Goal: Information Seeking & Learning: Learn about a topic

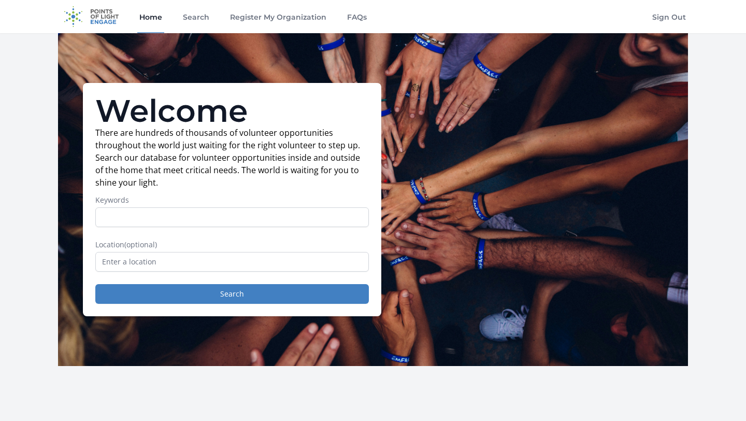
click at [712, 25] on nav "Home Search Register My Organization FAQs Sign Out" at bounding box center [373, 16] width 746 height 33
click at [671, 13] on link "Sign Out" at bounding box center [669, 16] width 38 height 33
click at [679, 15] on link "Sign In" at bounding box center [672, 16] width 31 height 33
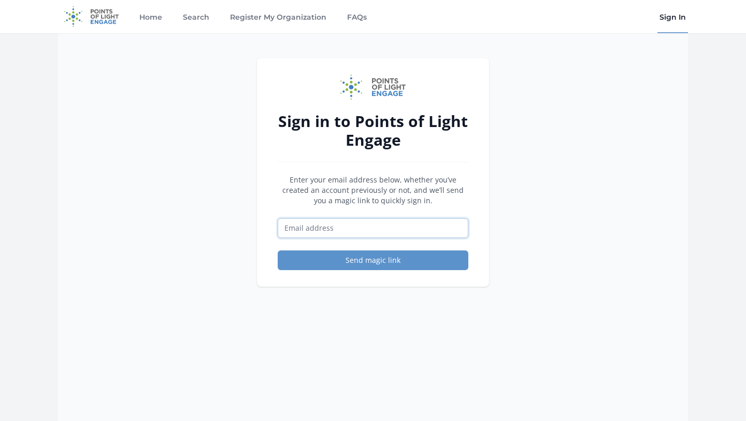
click at [340, 228] on input "Email address" at bounding box center [373, 228] width 191 height 20
type input "techtrainee.encausa@cemefi.org"
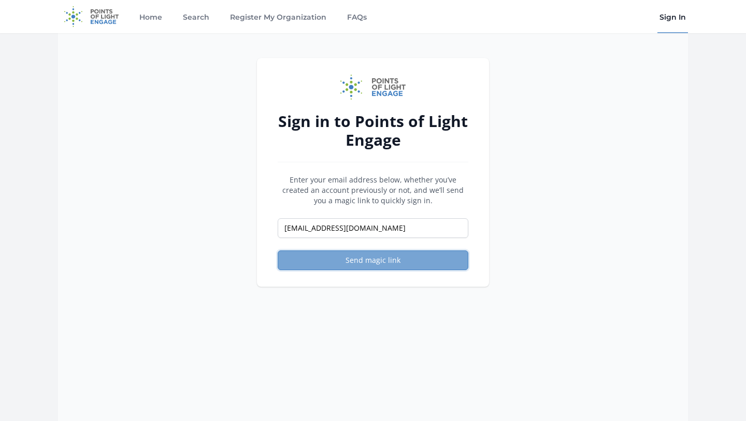
click at [350, 254] on button "Send magic link" at bounding box center [373, 260] width 191 height 20
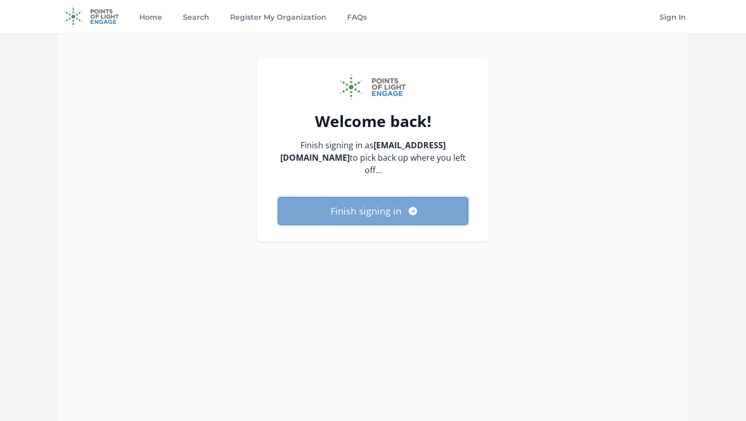
click at [325, 204] on button "Finish signing in" at bounding box center [373, 211] width 191 height 28
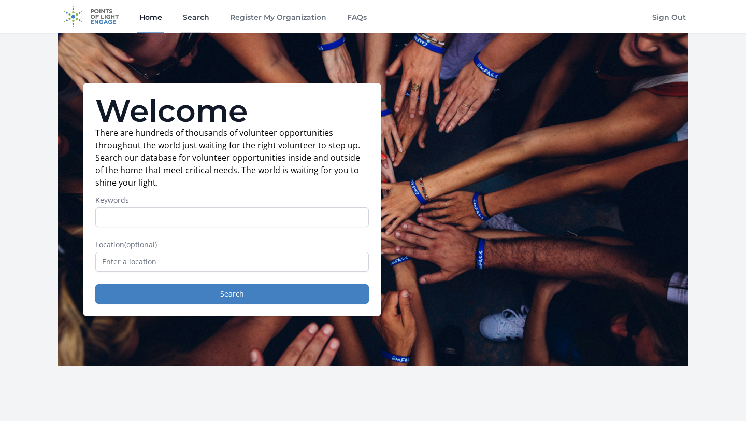
click at [191, 11] on link "Search" at bounding box center [196, 16] width 31 height 33
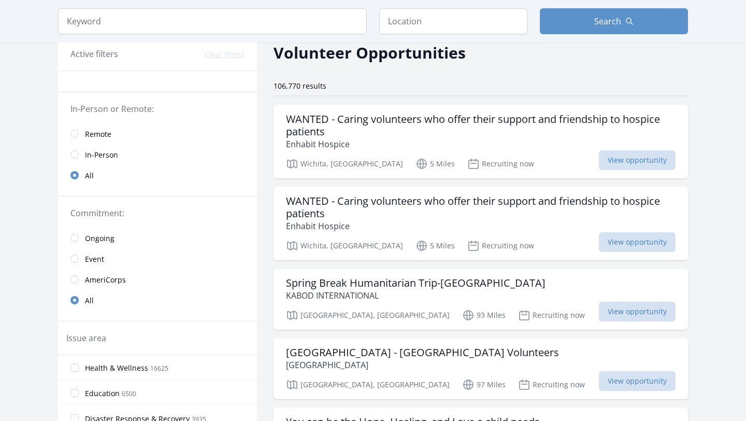
scroll to position [4, 0]
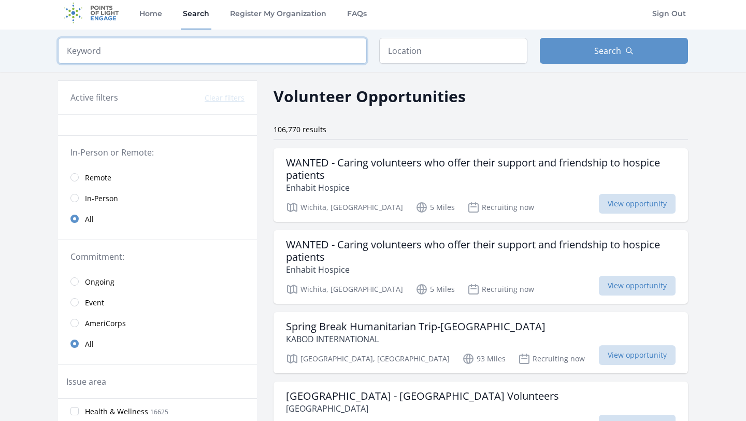
click at [264, 48] on input "search" at bounding box center [212, 51] width 309 height 26
click at [441, 48] on input "text" at bounding box center [453, 51] width 148 height 26
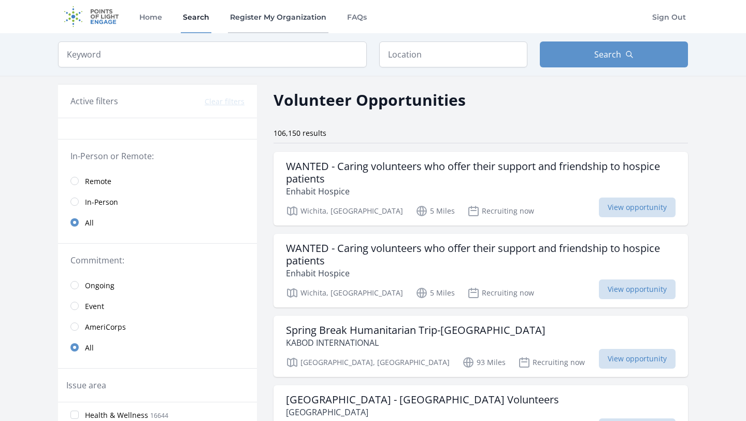
click at [253, 22] on link "Register My Organization" at bounding box center [278, 16] width 100 height 33
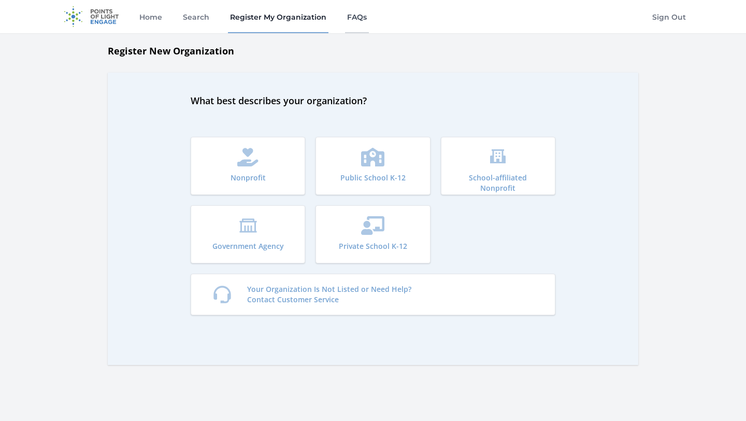
click at [346, 18] on link "FAQs" at bounding box center [357, 16] width 24 height 33
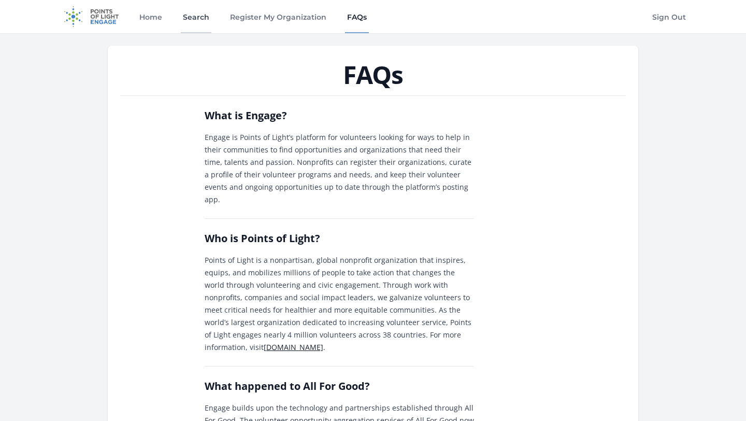
click at [195, 18] on link "Search" at bounding box center [196, 16] width 31 height 33
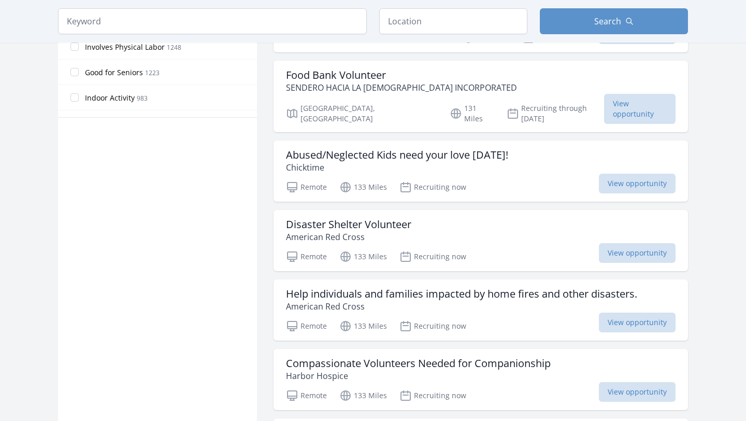
scroll to position [613, 0]
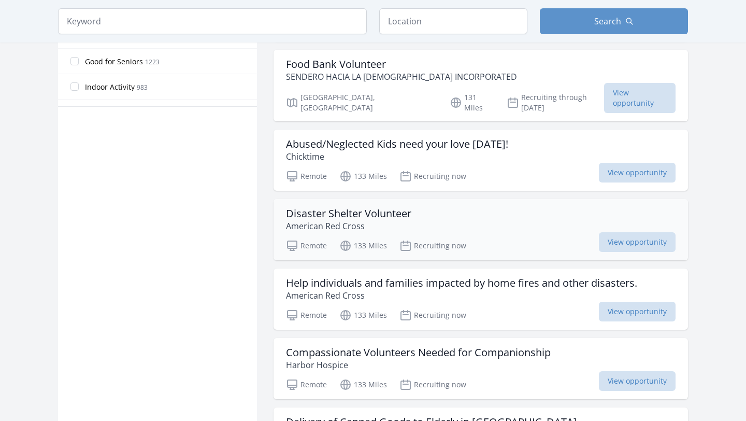
click at [466, 207] on div "Disaster Shelter Volunteer American Red Cross" at bounding box center [480, 219] width 389 height 25
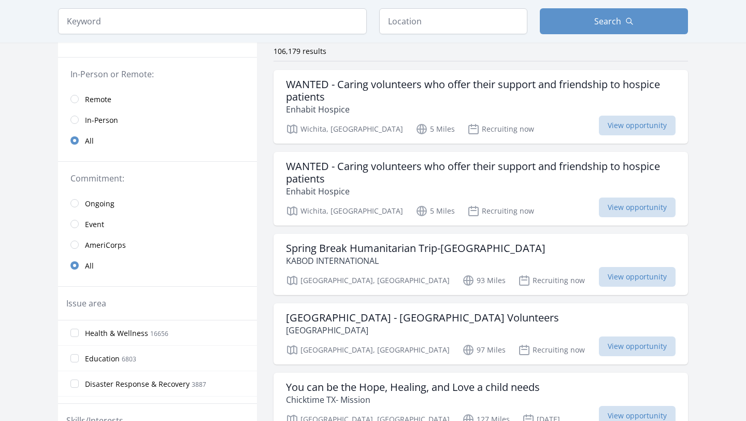
scroll to position [0, 0]
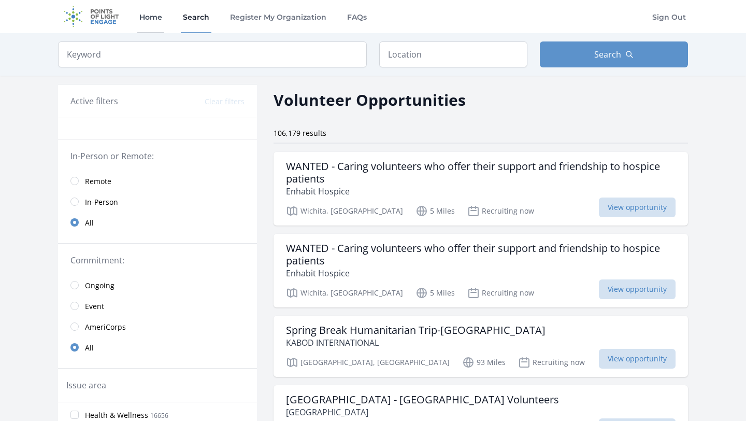
click at [149, 23] on link "Home" at bounding box center [150, 16] width 27 height 33
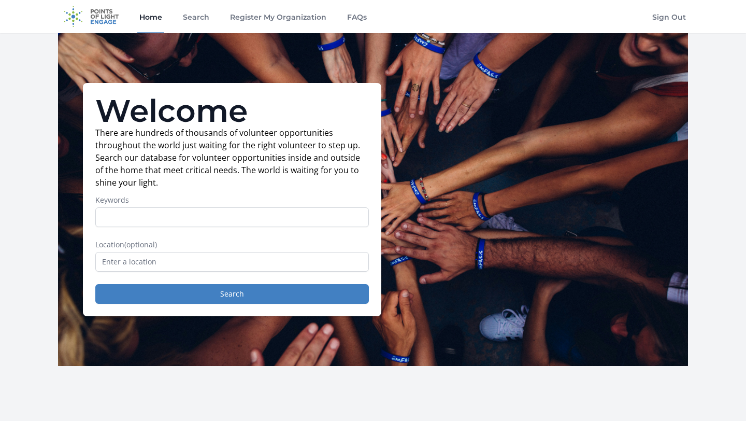
click at [210, 21] on div "Home Search Register My Organization FAQs" at bounding box center [252, 16] width 231 height 33
click at [149, 215] on input "Keywords" at bounding box center [231, 217] width 273 height 20
click at [194, 10] on link "Search" at bounding box center [196, 16] width 31 height 33
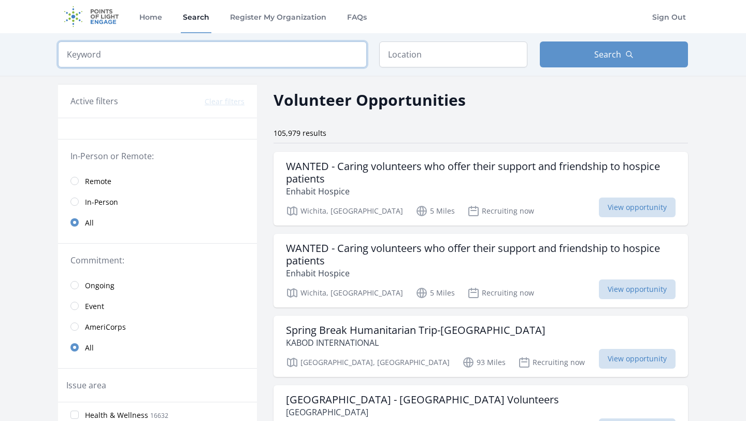
click at [185, 52] on input "search" at bounding box center [212, 54] width 309 height 26
type input "Dogs"
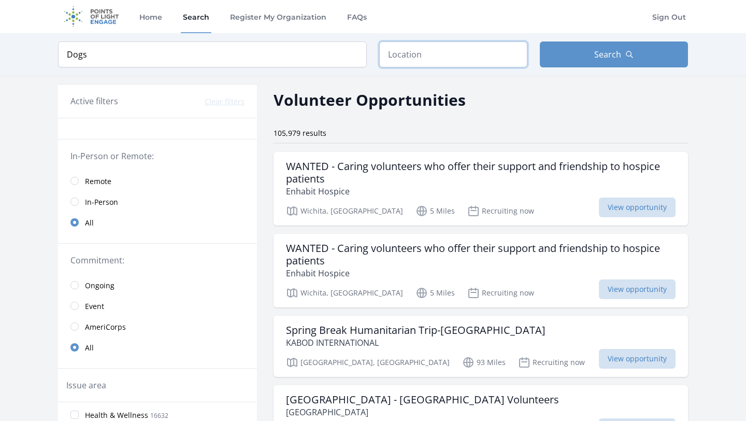
click at [399, 52] on input "text" at bounding box center [453, 54] width 148 height 26
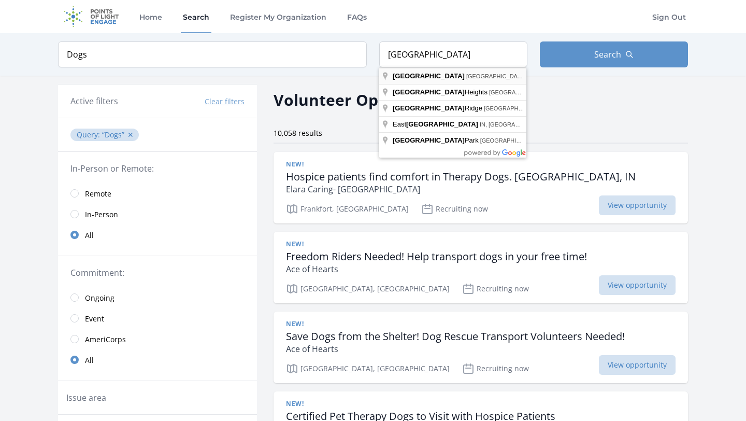
type input "Chicago, IL, USA"
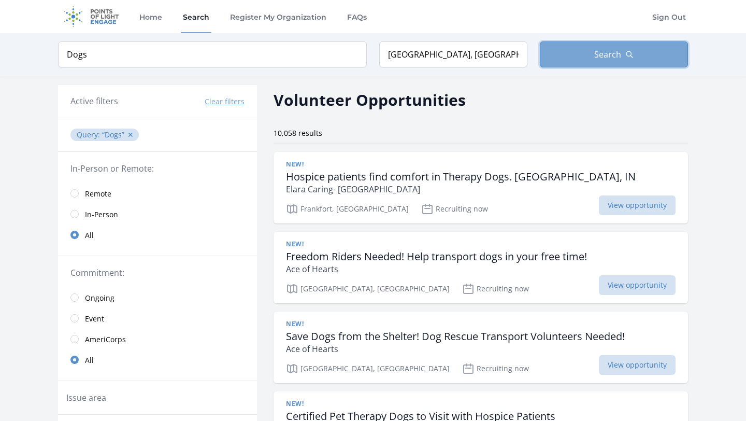
click at [587, 61] on button "Search" at bounding box center [614, 54] width 148 height 26
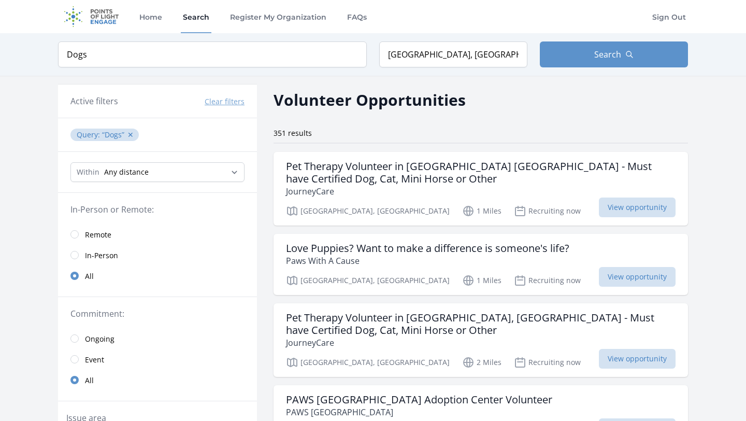
click at [225, 100] on button "Clear filters" at bounding box center [225, 101] width 40 height 10
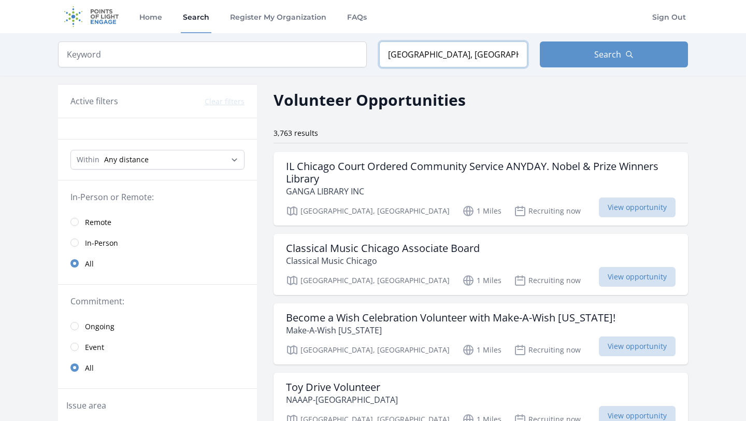
drag, startPoint x: 460, startPoint y: 62, endPoint x: 361, endPoint y: 48, distance: 99.8
click at [361, 48] on form "Keyword Location Chicago, IL, USA Search" at bounding box center [373, 54] width 630 height 26
click at [411, 95] on h2 "Volunteer Opportunities" at bounding box center [369, 99] width 192 height 23
drag, startPoint x: 470, startPoint y: 53, endPoint x: 346, endPoint y: 50, distance: 123.8
click at [347, 50] on form "Keyword Location Chicago, IL, USA Search" at bounding box center [373, 54] width 630 height 26
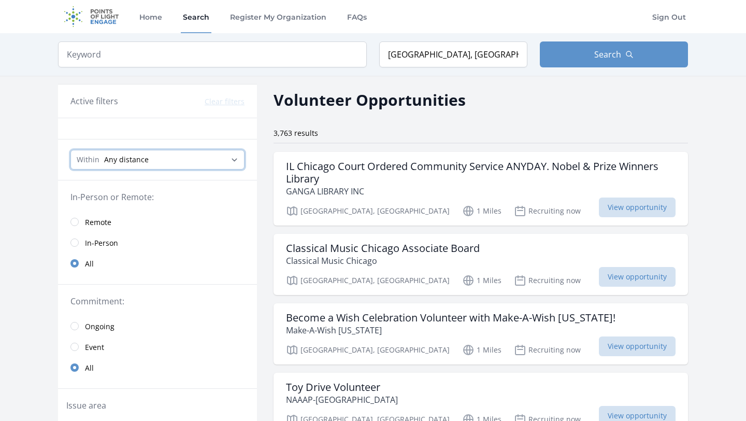
click at [141, 158] on select "Any distance , 5 Miles , 20 Miles , 50 Miles , 100 Miles" at bounding box center [157, 160] width 174 height 20
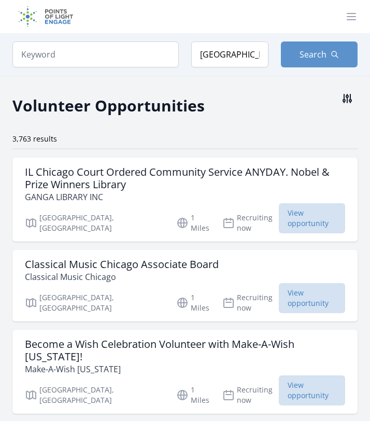
click at [346, 96] on icon at bounding box center [347, 98] width 8 height 8
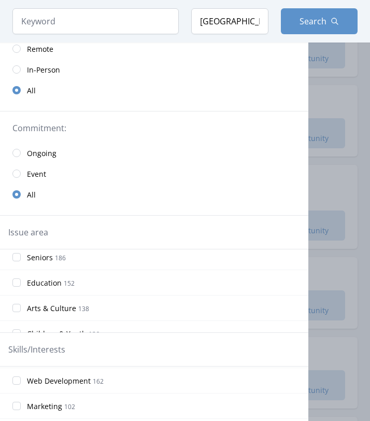
scroll to position [81, 0]
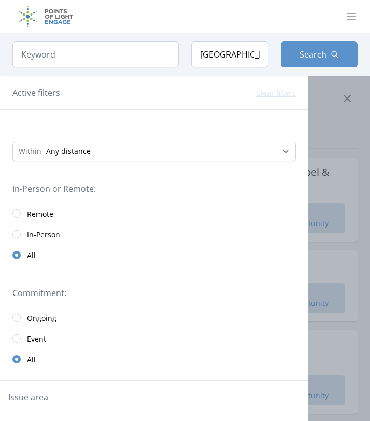
click at [167, 85] on div "Active filters Clear filters" at bounding box center [154, 93] width 308 height 34
click at [351, 96] on icon at bounding box center [347, 98] width 12 height 12
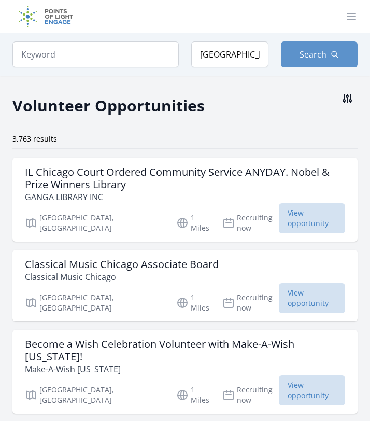
click at [346, 97] on icon at bounding box center [347, 98] width 8 height 8
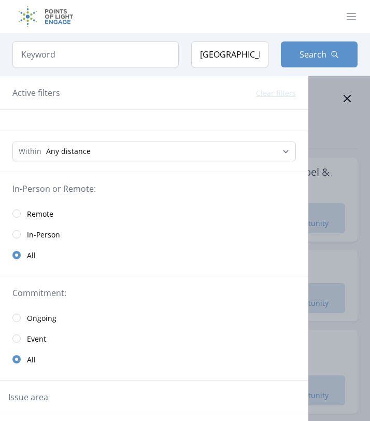
click at [341, 93] on icon at bounding box center [347, 98] width 12 height 12
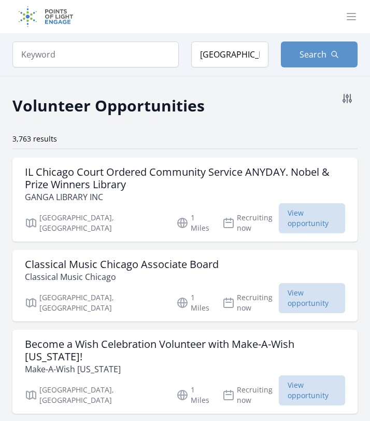
click at [94, 109] on h2 "Volunteer Opportunities" at bounding box center [108, 105] width 192 height 23
drag, startPoint x: 61, startPoint y: 108, endPoint x: 199, endPoint y: 107, distance: 138.3
click at [199, 108] on h2 "Volunteer Opportunities" at bounding box center [108, 105] width 192 height 23
click at [199, 107] on h2 "Volunteer Opportunities" at bounding box center [108, 105] width 192 height 23
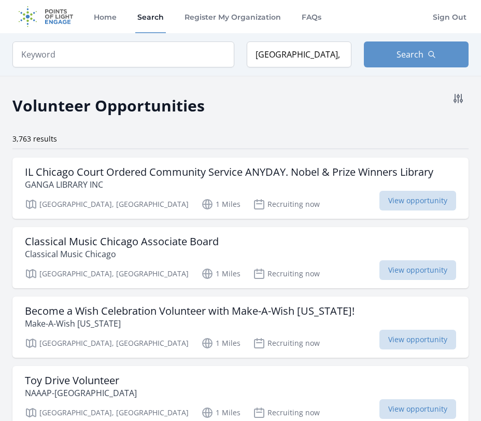
click at [137, 107] on h2 "Volunteer Opportunities" at bounding box center [108, 105] width 192 height 23
click at [107, 22] on link "Home" at bounding box center [105, 16] width 27 height 33
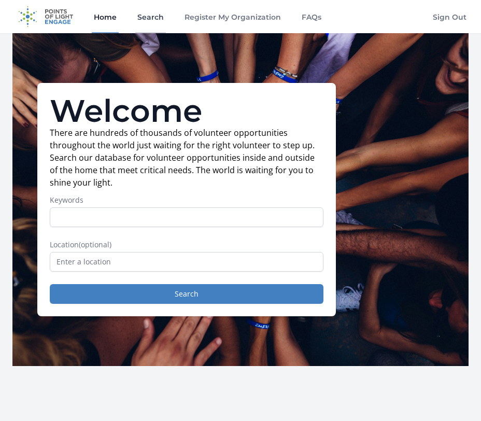
click at [146, 13] on link "Search" at bounding box center [150, 16] width 31 height 33
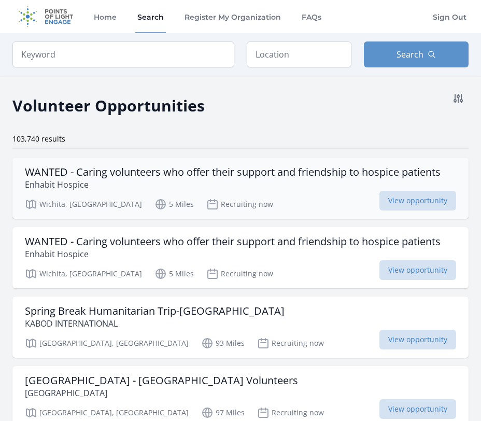
click at [211, 172] on h3 "WANTED - Caring volunteers who offer their support and friendship to hospice pa…" at bounding box center [232, 172] width 415 height 12
click at [284, 56] on input "text" at bounding box center [299, 54] width 105 height 26
click at [403, 42] on button "Search" at bounding box center [416, 54] width 105 height 26
click at [388, 47] on button "Search" at bounding box center [416, 54] width 105 height 26
click at [182, 137] on div "106,952 results" at bounding box center [240, 139] width 456 height 10
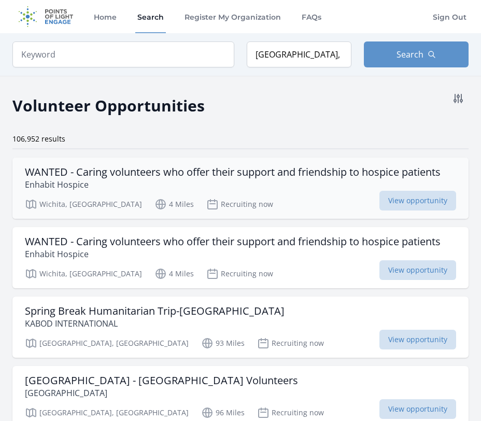
click at [118, 195] on div "Wichita, KS 4 Miles Recruiting now View opportunity" at bounding box center [240, 203] width 431 height 16
click at [303, 49] on input "Monterrey, Nuevo Leon, Mexico" at bounding box center [299, 54] width 105 height 26
click at [302, 48] on input "Monterrey, Nuevo Leon, Mexico" at bounding box center [299, 54] width 105 height 26
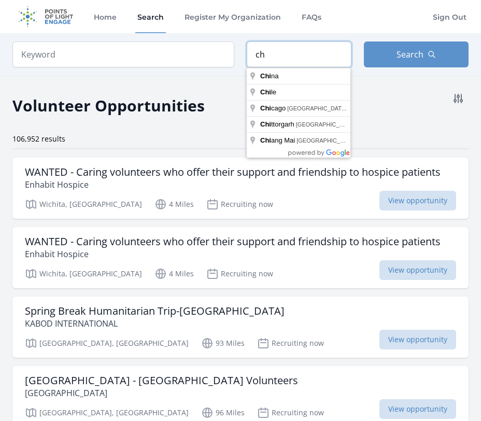
type input "c"
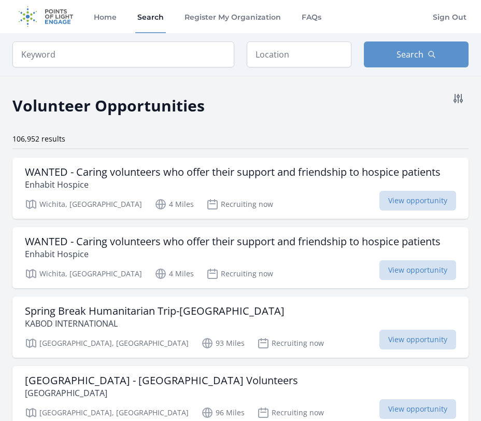
click at [277, 97] on div "Volunteer Opportunities" at bounding box center [240, 102] width 456 height 29
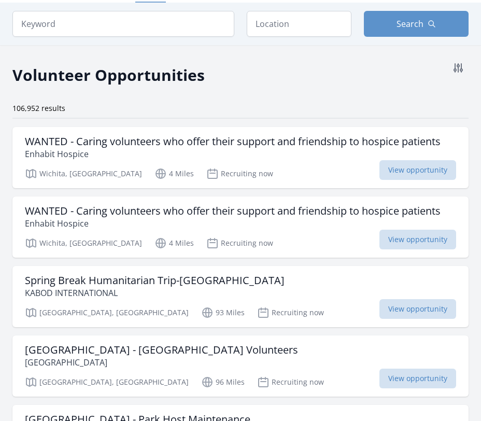
scroll to position [25, 0]
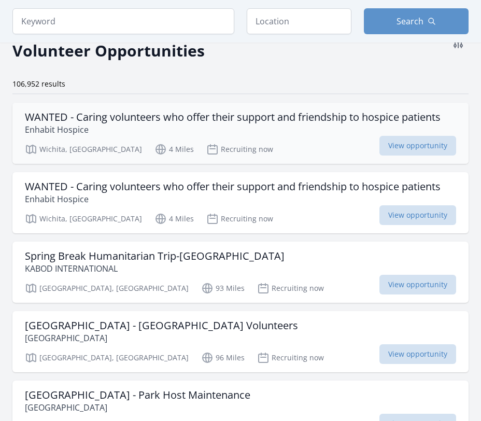
scroll to position [75, 0]
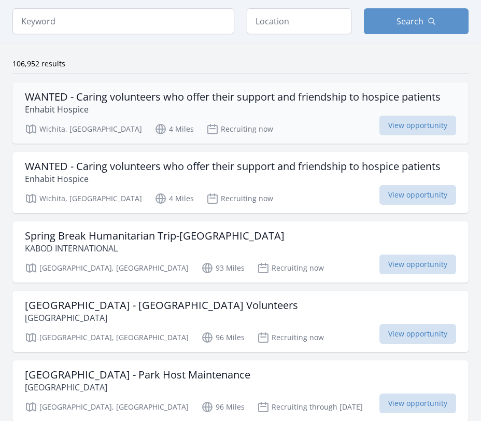
click at [189, 93] on h3 "WANTED - Caring volunteers who offer their support and friendship to hospice pa…" at bounding box center [232, 97] width 415 height 12
click at [163, 103] on h3 "WANTED - Caring volunteers who offer their support and friendship to hospice pa…" at bounding box center [232, 97] width 415 height 12
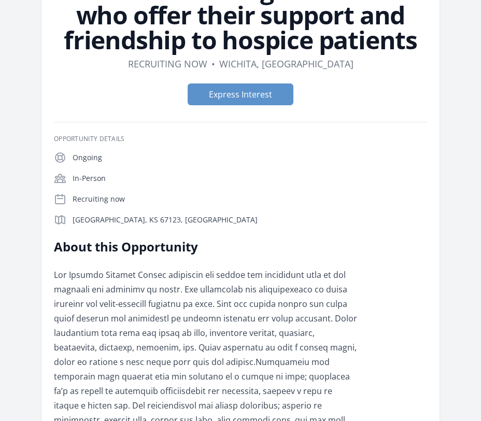
scroll to position [106, 0]
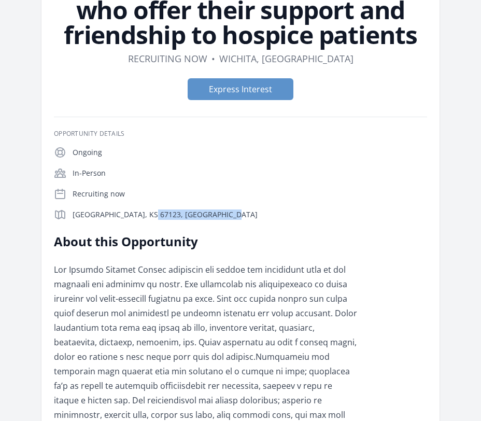
drag, startPoint x: 151, startPoint y: 218, endPoint x: 73, endPoint y: 215, distance: 78.3
click at [73, 215] on p "[GEOGRAPHIC_DATA], KS 67123, [GEOGRAPHIC_DATA]" at bounding box center [250, 214] width 354 height 10
copy p "[GEOGRAPHIC_DATA], KS 67123, [GEOGRAPHIC_DATA]"
click at [143, 233] on h2 "About this Opportunity" at bounding box center [205, 241] width 303 height 17
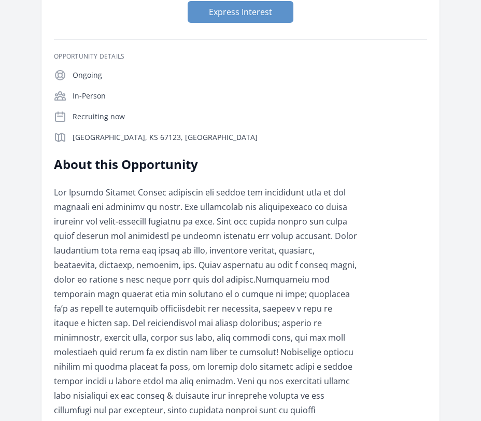
scroll to position [0, 0]
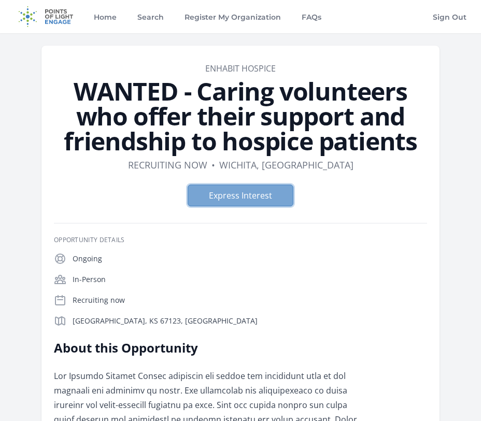
click at [222, 204] on button "Express Interest" at bounding box center [240, 195] width 106 height 22
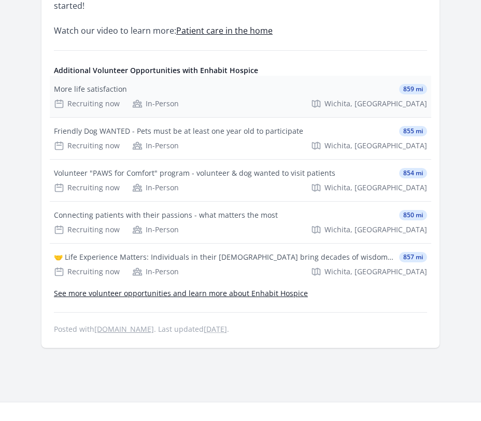
scroll to position [1659, 0]
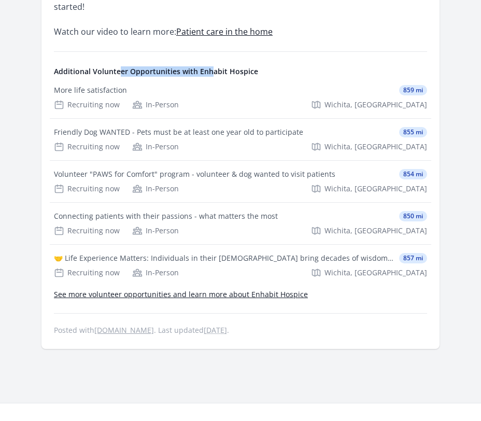
drag, startPoint x: 117, startPoint y: 55, endPoint x: 209, endPoint y: 53, distance: 92.2
click at [209, 66] on h4 "Additional Volunteer Opportunities with Enhabit Hospice" at bounding box center [240, 71] width 373 height 10
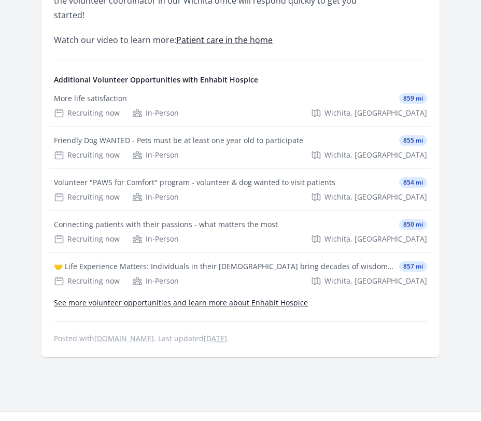
scroll to position [1648, 0]
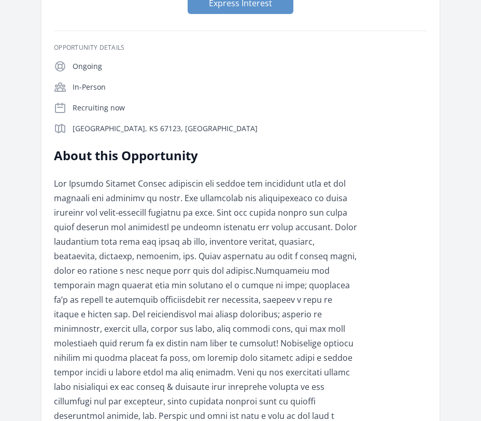
scroll to position [0, 0]
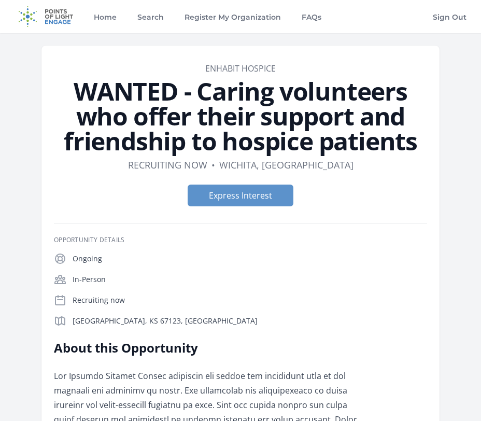
click at [54, 108] on h1 "WANTED - Caring volunteers who offer their support and friendship to hospice pa…" at bounding box center [240, 116] width 373 height 75
click at [225, 23] on link "Register My Organization" at bounding box center [232, 16] width 100 height 33
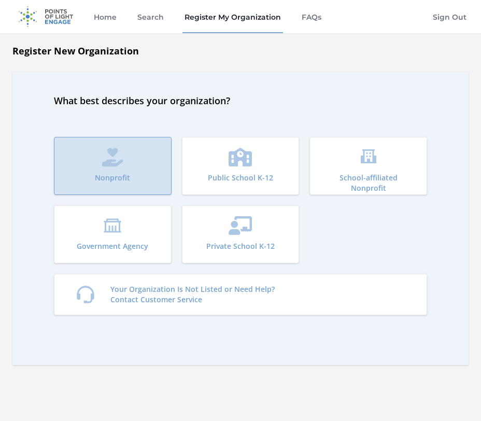
click at [128, 158] on button "Nonprofit" at bounding box center [113, 166] width 118 height 58
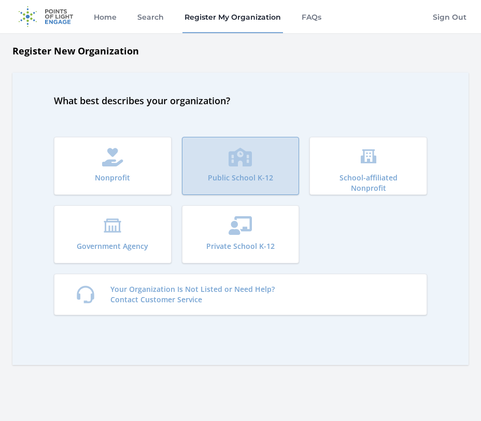
click at [233, 158] on icon "submit" at bounding box center [239, 157] width 23 height 19
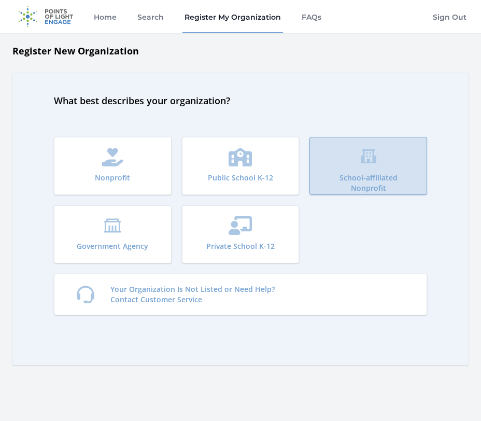
click at [373, 161] on icon "submit" at bounding box center [368, 156] width 16 height 14
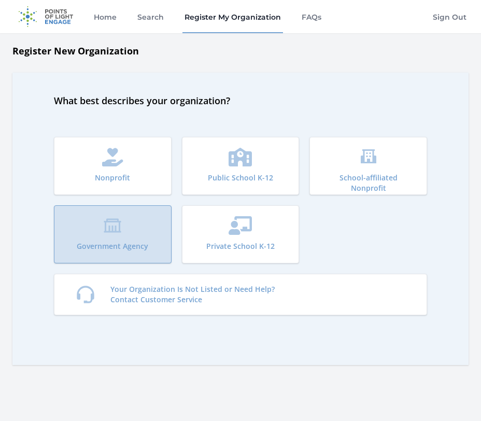
click at [129, 246] on p "Government Agency" at bounding box center [112, 246] width 71 height 10
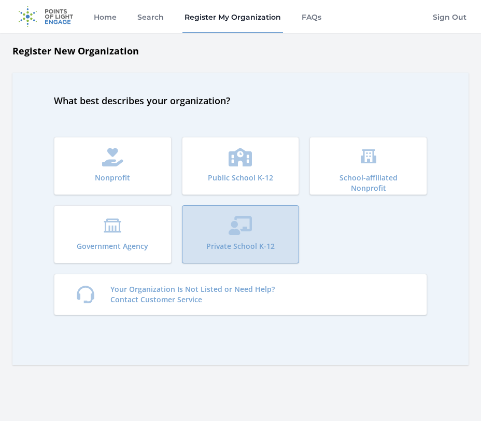
click at [224, 205] on button "Private School K-12" at bounding box center [241, 234] width 118 height 58
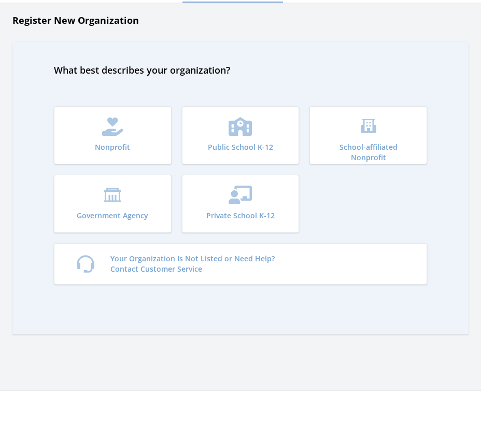
scroll to position [18, 0]
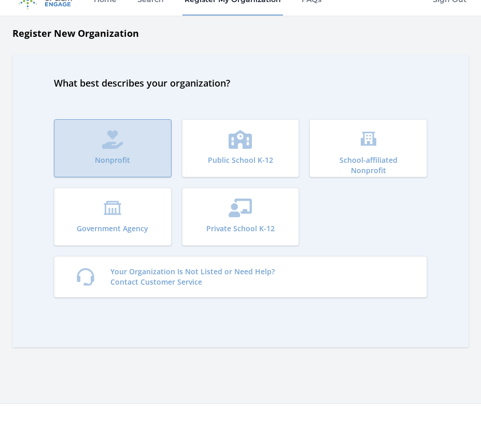
click at [111, 134] on icon "submit" at bounding box center [112, 139] width 21 height 19
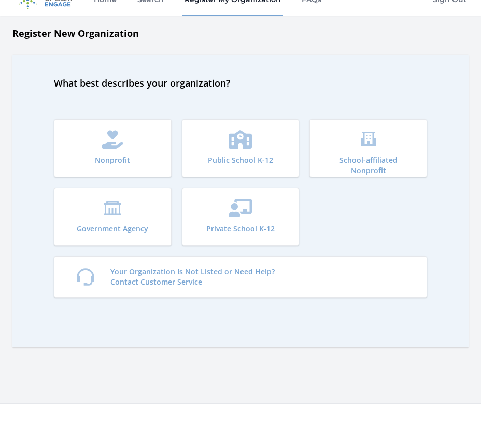
scroll to position [0, 0]
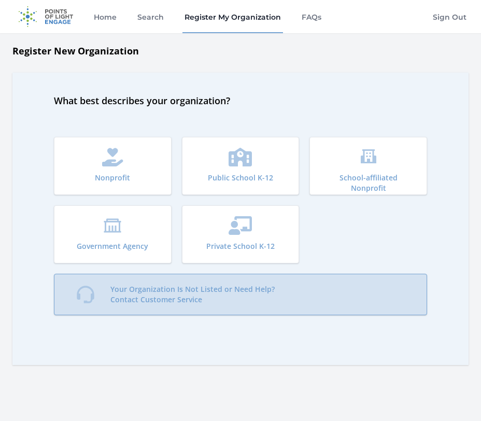
click at [145, 292] on p "Your Organization Is Not Listed or Need Help? Contact Customer Service" at bounding box center [192, 294] width 164 height 21
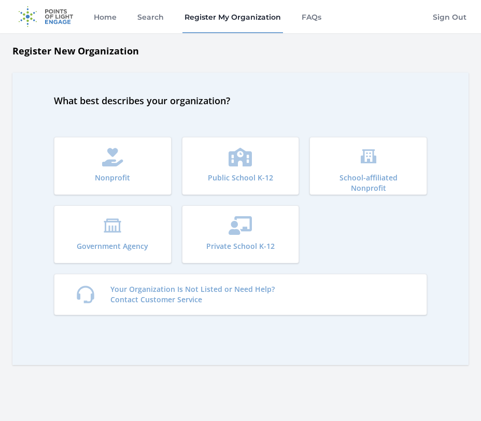
click at [144, 99] on h2 "What best describes your organization?" at bounding box center [240, 100] width 373 height 15
click at [149, 114] on div "Nonprofit Public School K-12 School-affiliated Nonprofit Government Agency Priv…" at bounding box center [240, 226] width 373 height 236
click at [134, 100] on h2 "What best describes your organization?" at bounding box center [240, 100] width 373 height 15
drag, startPoint x: 120, startPoint y: 99, endPoint x: 179, endPoint y: 97, distance: 59.6
click at [179, 98] on h2 "What best describes your organization?" at bounding box center [240, 100] width 373 height 15
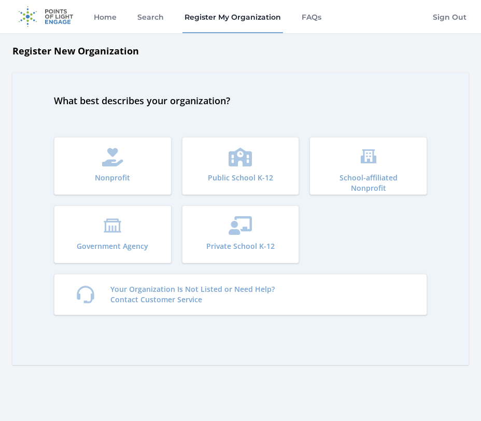
click at [199, 96] on h2 "What best describes your organization?" at bounding box center [240, 100] width 373 height 15
click at [167, 92] on div "What best describes your organization? Nonprofit Public School K-12 School-affi…" at bounding box center [240, 219] width 456 height 292
click at [144, 117] on div "Nonprofit Public School K-12 School-affiliated Nonprofit Government Agency Priv…" at bounding box center [240, 226] width 373 height 236
click at [307, 16] on link "FAQs" at bounding box center [311, 16] width 24 height 33
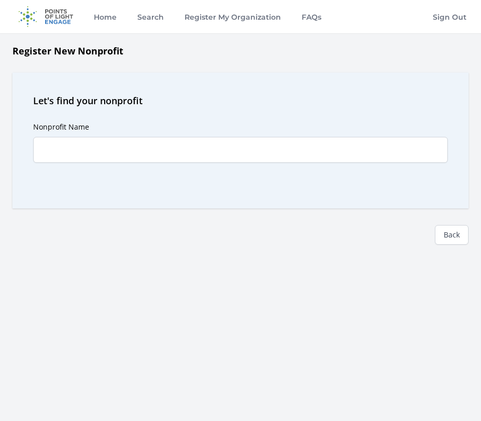
click at [129, 91] on div "Let's find your nonprofit Nonprofit Name Predictions" at bounding box center [240, 141] width 456 height 136
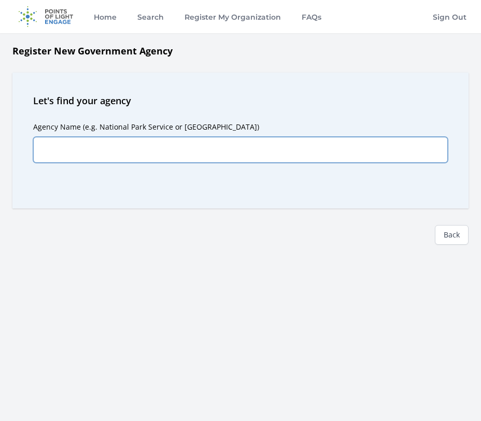
click at [97, 151] on input "Agency Name (e.g. National Park Service or Yellowstone National Park)" at bounding box center [240, 150] width 414 height 26
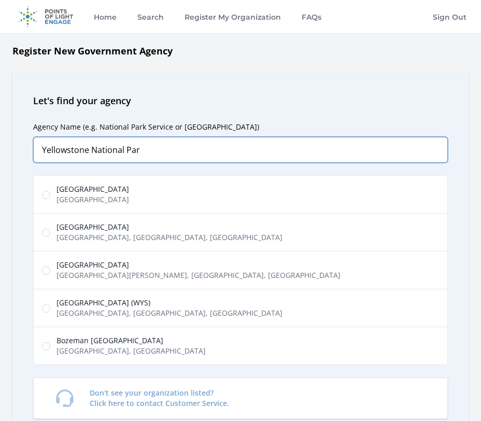
type input "Yellowstone National Park"
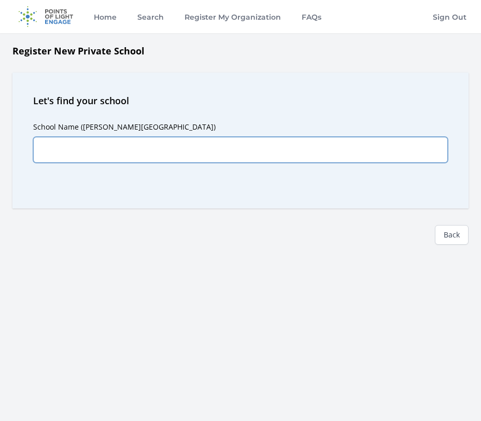
click at [145, 155] on input "School Name ([PERSON_NAME][GEOGRAPHIC_DATA])" at bounding box center [240, 150] width 414 height 26
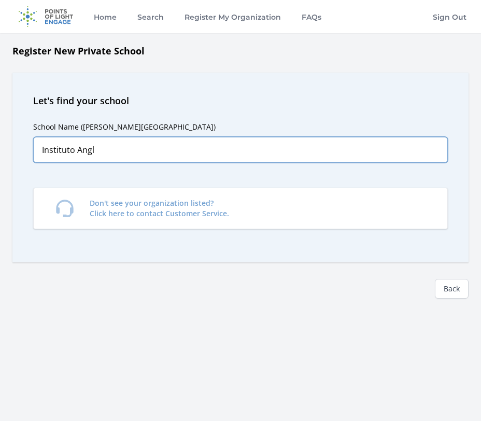
type input "Instituto Ang"
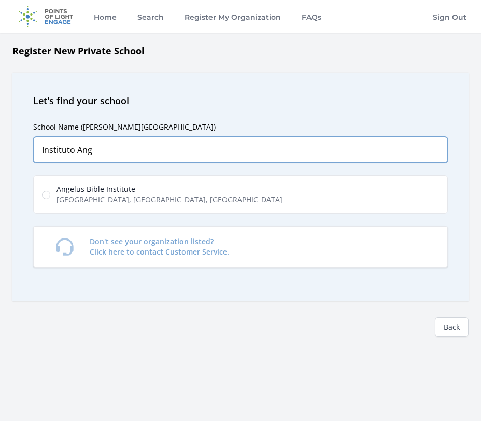
drag, startPoint x: 110, startPoint y: 155, endPoint x: -104, endPoint y: 130, distance: 215.3
click at [0, 130] on html "Home Search Register My Organization FAQs Sign Out" at bounding box center [240, 299] width 481 height 599
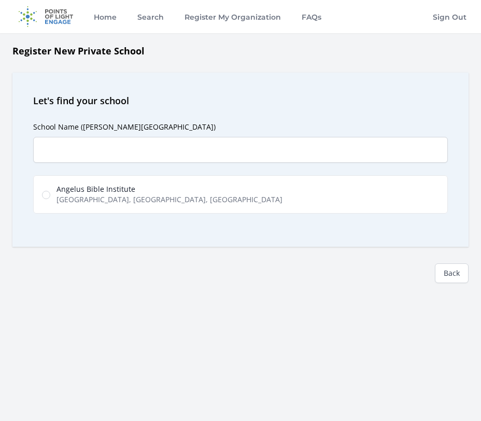
click at [128, 95] on h2 "Let's find your school" at bounding box center [240, 100] width 414 height 15
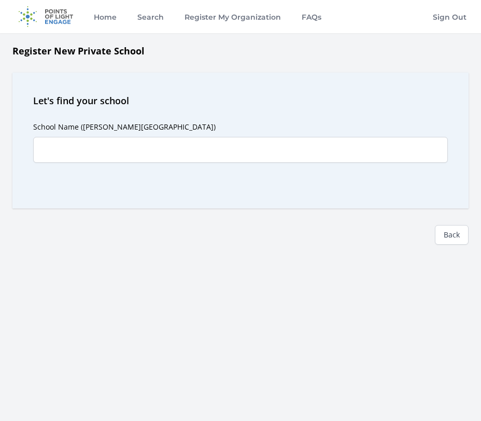
click at [69, 97] on h2 "Let's find your school" at bounding box center [240, 100] width 414 height 15
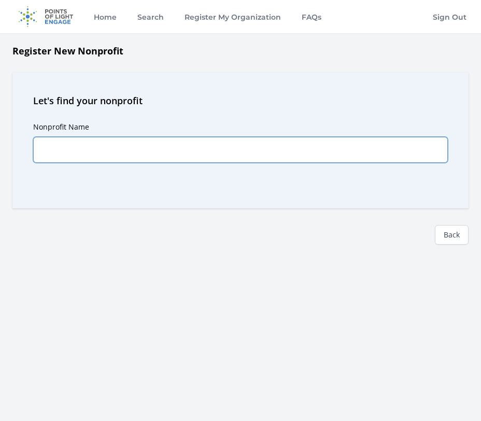
click at [119, 150] on input "Nonprofit Name" at bounding box center [240, 150] width 414 height 26
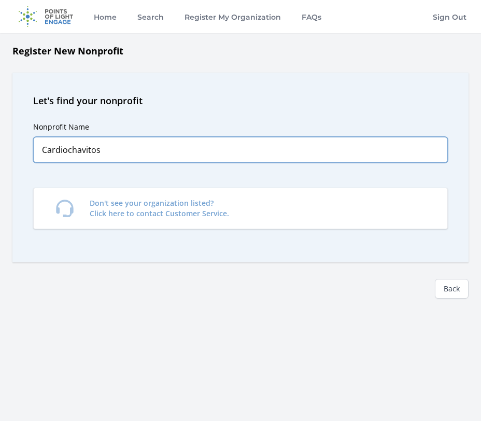
type input "Cardiochavitos"
click at [121, 158] on input "Cardiochavitos" at bounding box center [240, 150] width 414 height 26
drag, startPoint x: 136, startPoint y: 146, endPoint x: -89, endPoint y: 143, distance: 225.3
click at [0, 143] on html "Home Search Register My Organization FAQs Sign Out" at bounding box center [240, 299] width 481 height 599
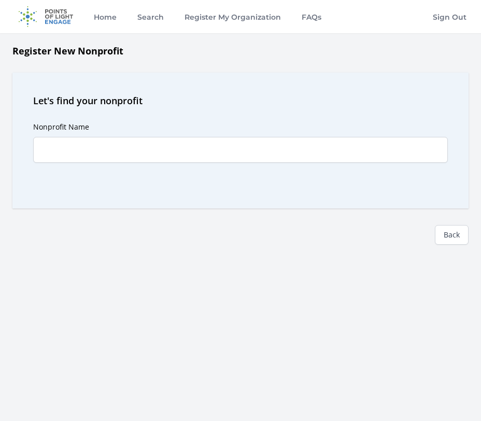
click at [110, 212] on div "Back" at bounding box center [240, 226] width 456 height 36
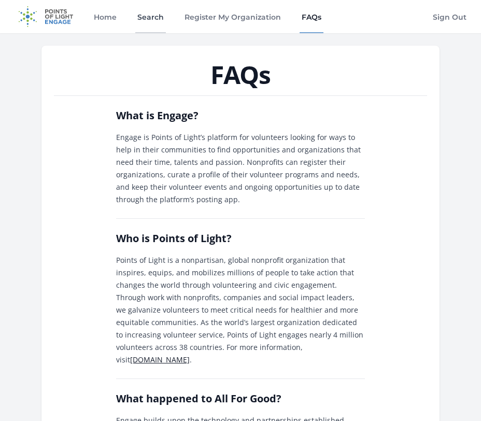
click at [163, 15] on link "Search" at bounding box center [150, 16] width 31 height 33
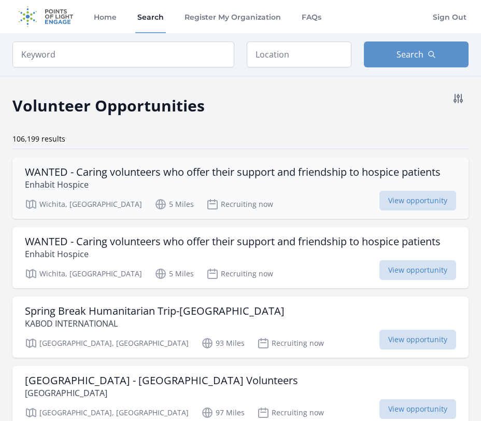
click at [123, 169] on h3 "WANTED - Caring volunteers who offer their support and friendship to hospice pa…" at bounding box center [232, 172] width 415 height 12
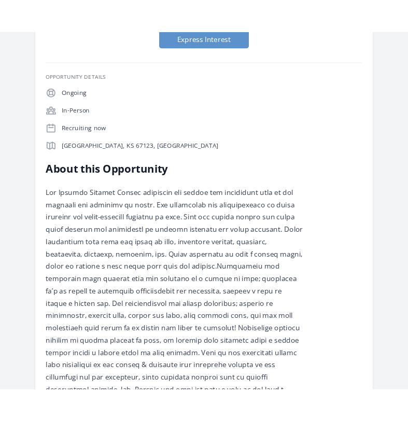
scroll to position [152, 0]
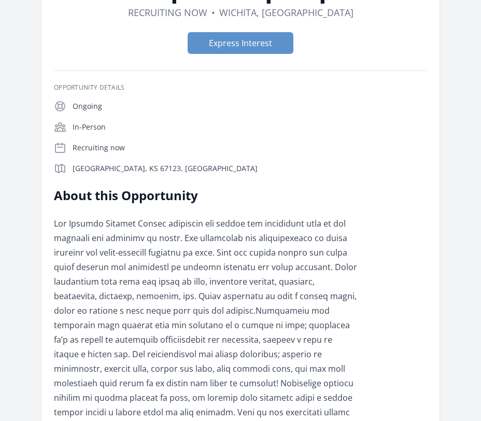
click at [235, 51] on button "Express Interest" at bounding box center [240, 43] width 106 height 22
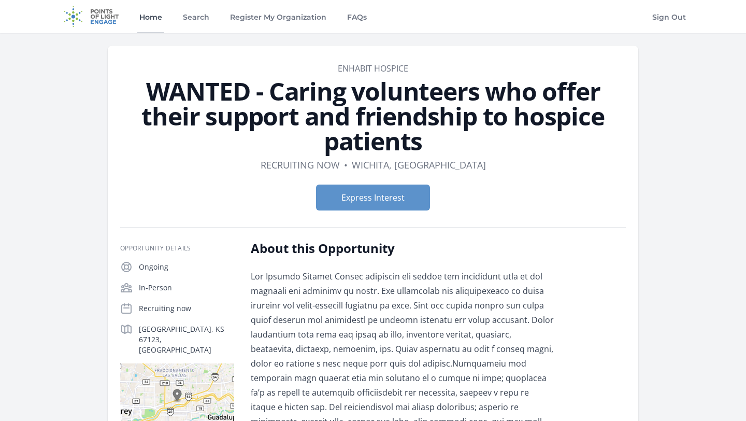
click at [138, 17] on link "Home" at bounding box center [150, 16] width 27 height 33
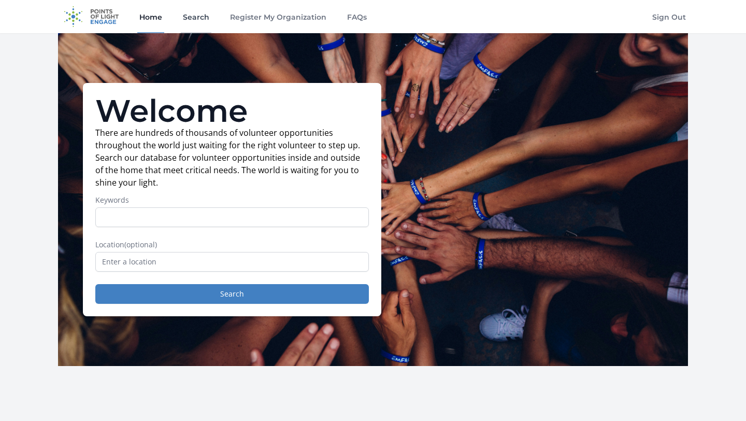
click at [198, 21] on link "Search" at bounding box center [196, 16] width 31 height 33
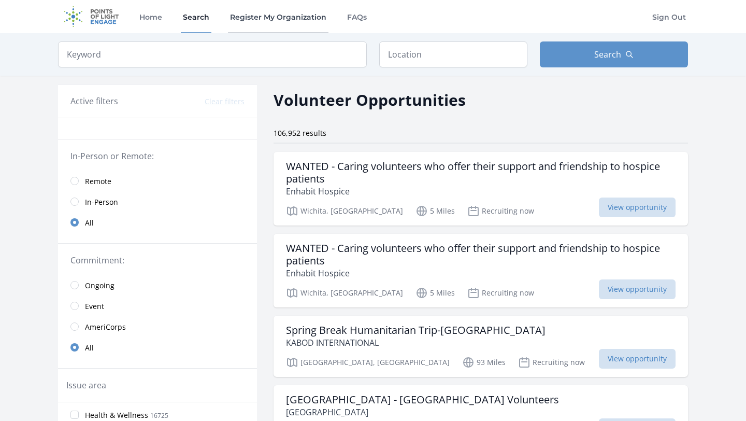
click at [306, 15] on link "Register My Organization" at bounding box center [278, 16] width 100 height 33
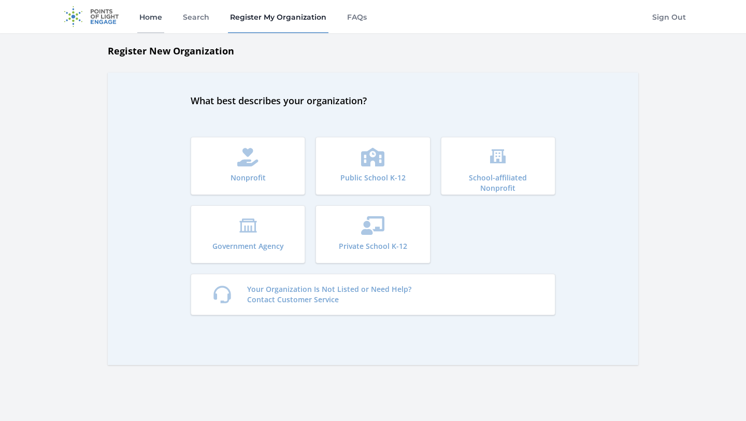
click at [153, 19] on link "Home" at bounding box center [150, 16] width 27 height 33
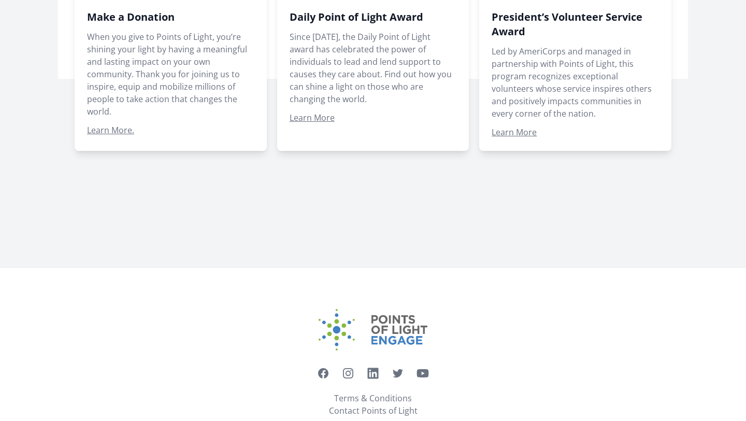
scroll to position [874, 0]
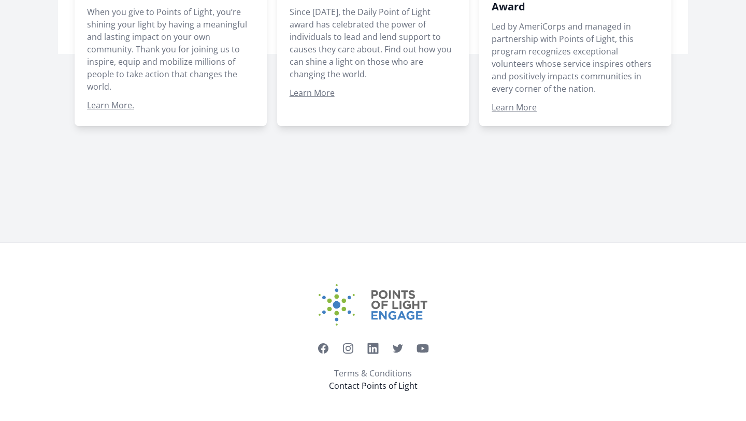
click at [359, 386] on link "Contact Points of Light" at bounding box center [373, 385] width 89 height 12
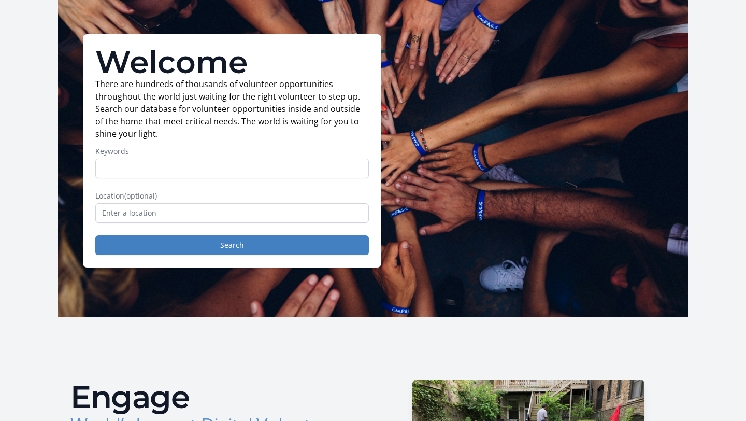
scroll to position [0, 0]
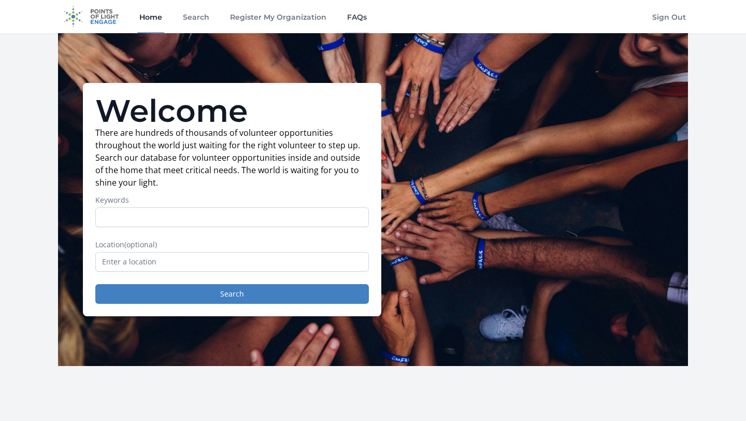
click at [360, 19] on link "FAQs" at bounding box center [357, 16] width 24 height 33
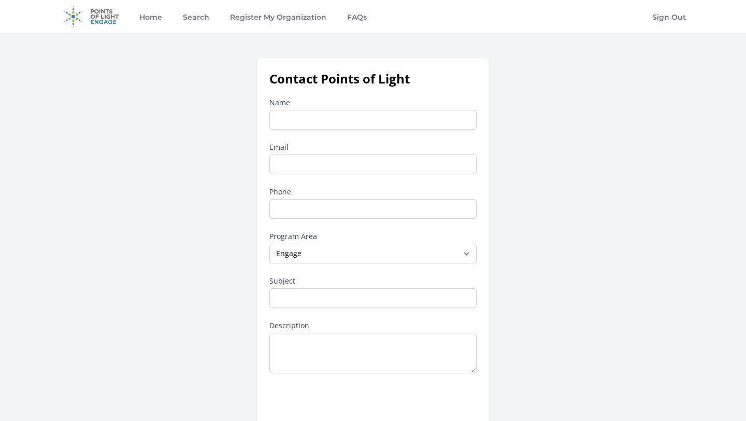
scroll to position [299, 0]
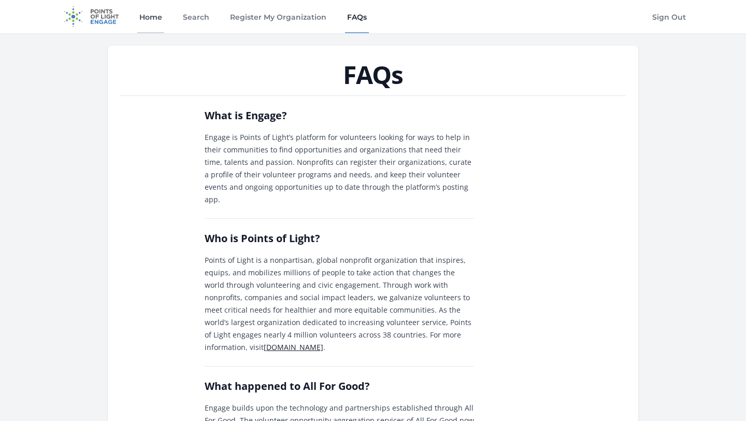
click at [154, 15] on link "Home" at bounding box center [150, 16] width 27 height 33
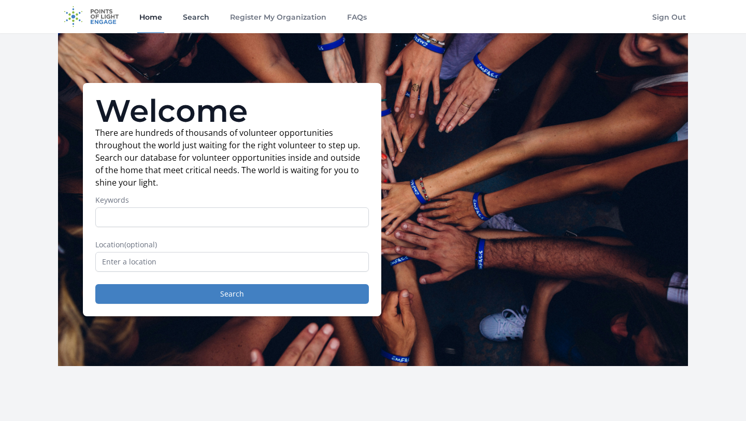
click at [202, 6] on link "Search" at bounding box center [196, 16] width 31 height 33
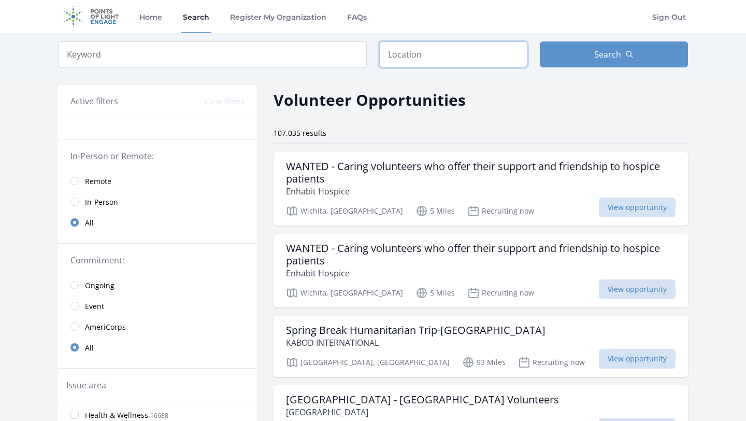
click at [415, 57] on input "text" at bounding box center [453, 54] width 148 height 26
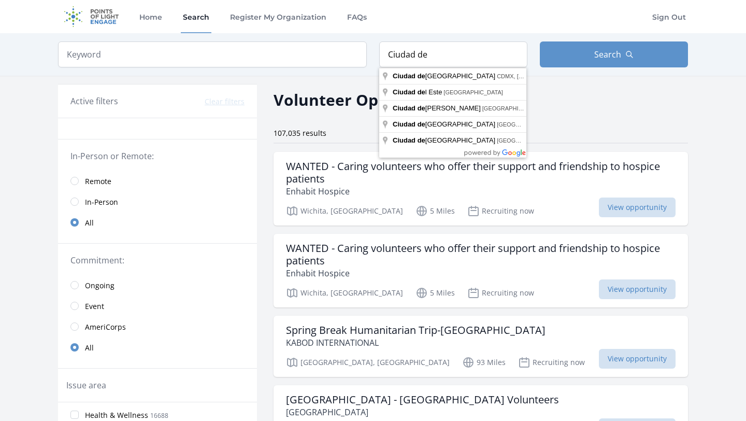
type input "[GEOGRAPHIC_DATA], CDMX, [GEOGRAPHIC_DATA]"
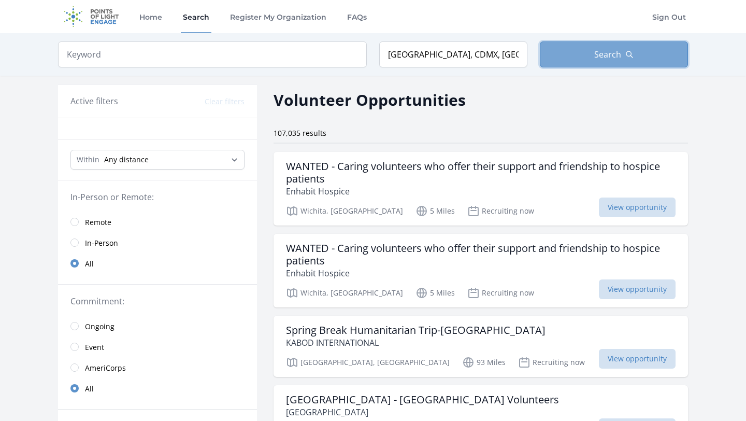
click at [582, 58] on button "Search" at bounding box center [614, 54] width 148 height 26
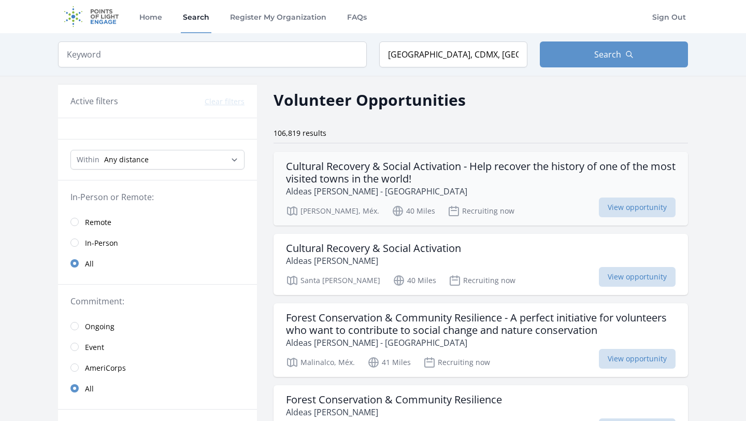
click at [345, 195] on p "Aldeas [PERSON_NAME] - [GEOGRAPHIC_DATA]" at bounding box center [480, 191] width 389 height 12
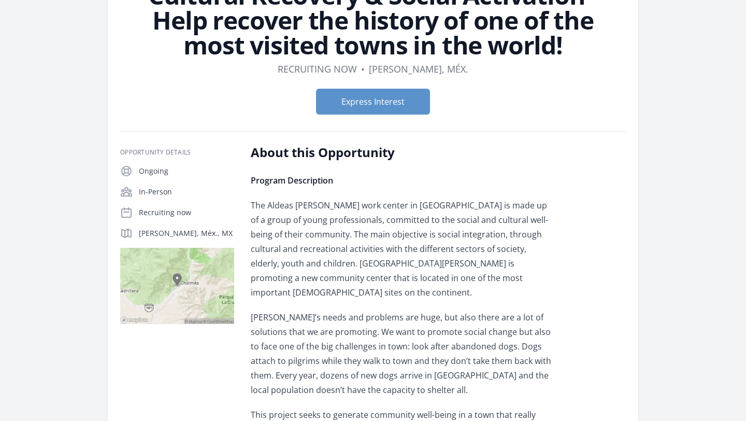
scroll to position [97, 0]
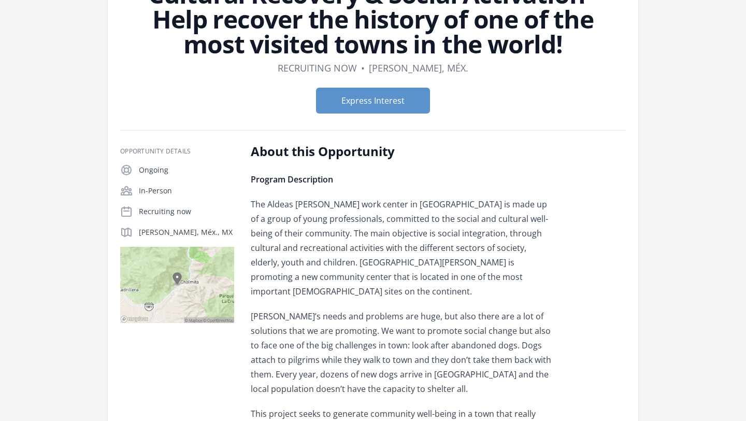
click at [151, 297] on img at bounding box center [177, 285] width 114 height 76
click at [183, 268] on img at bounding box center [177, 285] width 114 height 76
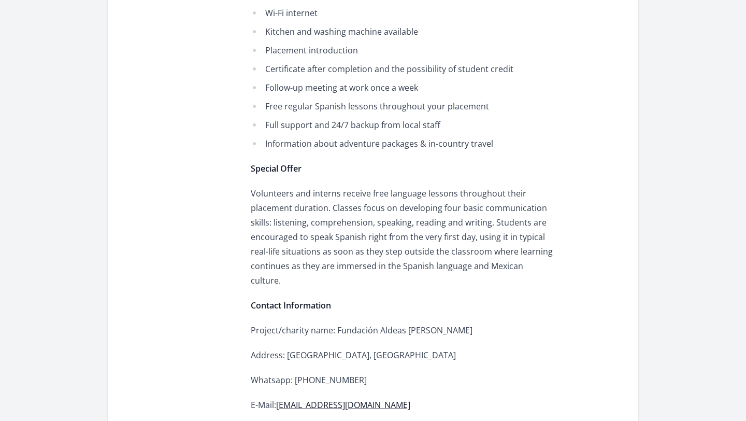
scroll to position [2978, 0]
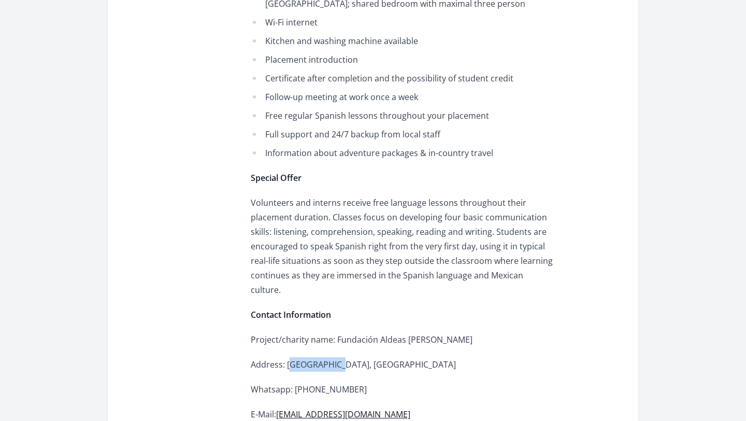
drag, startPoint x: 292, startPoint y: 148, endPoint x: 343, endPoint y: 148, distance: 51.8
click at [344, 357] on p "Address: [GEOGRAPHIC_DATA], [GEOGRAPHIC_DATA]" at bounding box center [402, 364] width 303 height 15
click at [343, 357] on p "Address: [GEOGRAPHIC_DATA], [GEOGRAPHIC_DATA]" at bounding box center [402, 364] width 303 height 15
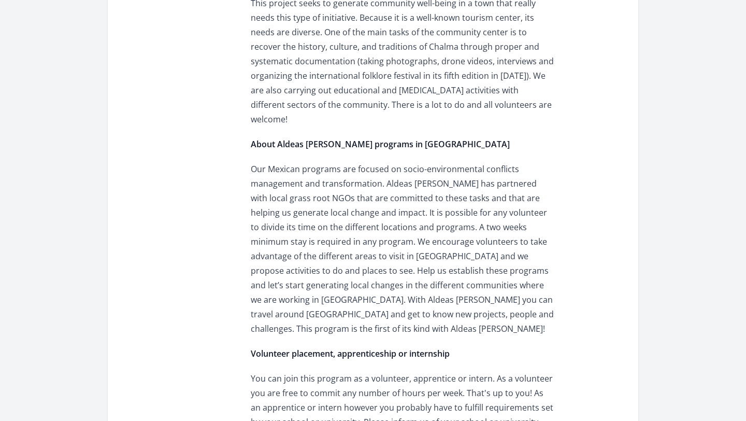
scroll to position [0, 0]
